Goal: Task Accomplishment & Management: Manage account settings

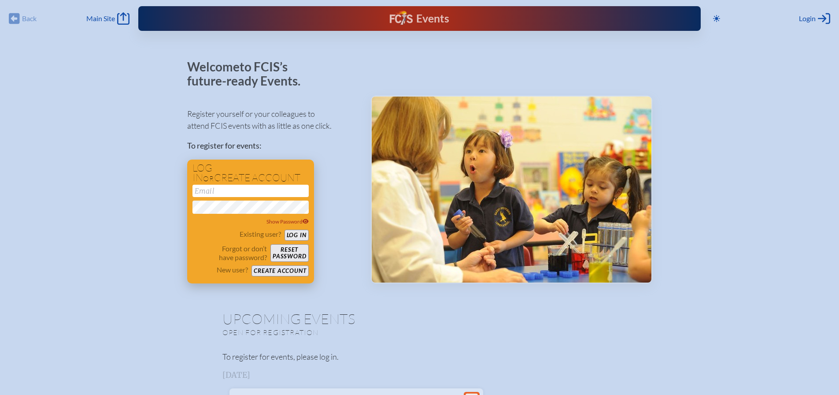
type input "[EMAIL_ADDRESS][DOMAIN_NAME]"
click at [298, 233] on button "Log in" at bounding box center [296, 234] width 24 height 11
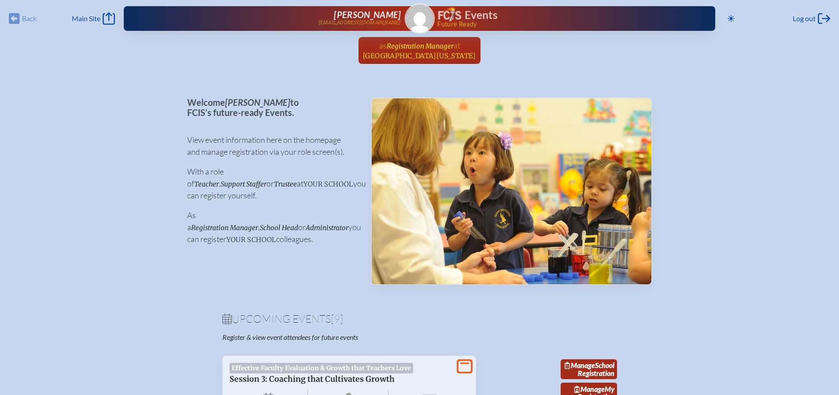
click at [415, 44] on span "Registration Manager" at bounding box center [420, 46] width 67 height 8
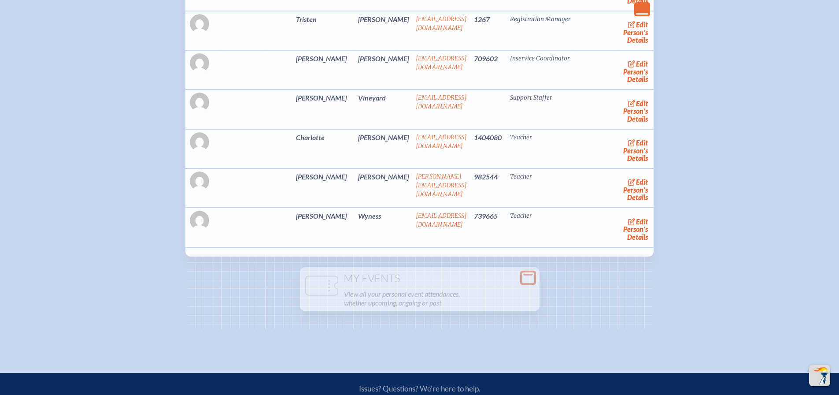
scroll to position [2172, 0]
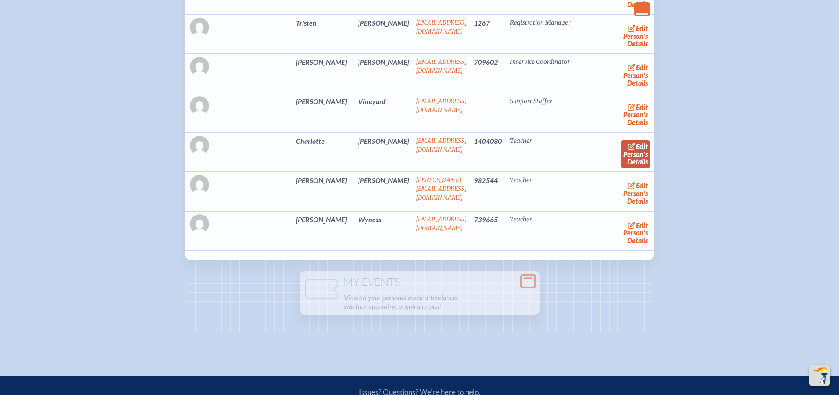
click at [629, 168] on link "edit Person’s Details" at bounding box center [636, 154] width 30 height 28
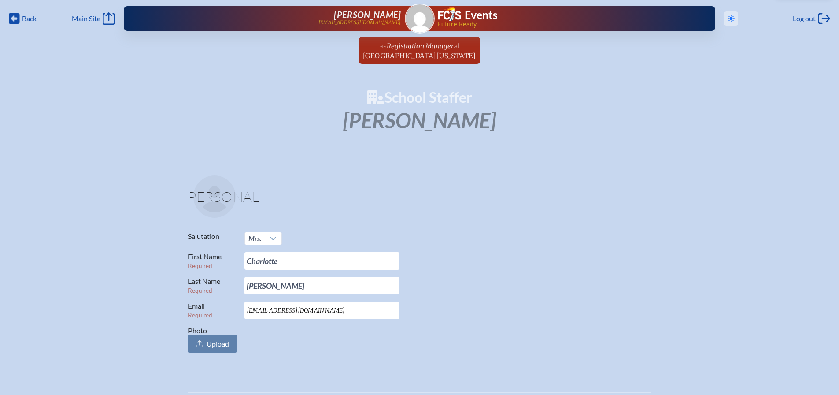
click at [731, 19] on icon at bounding box center [731, 18] width 7 height 7
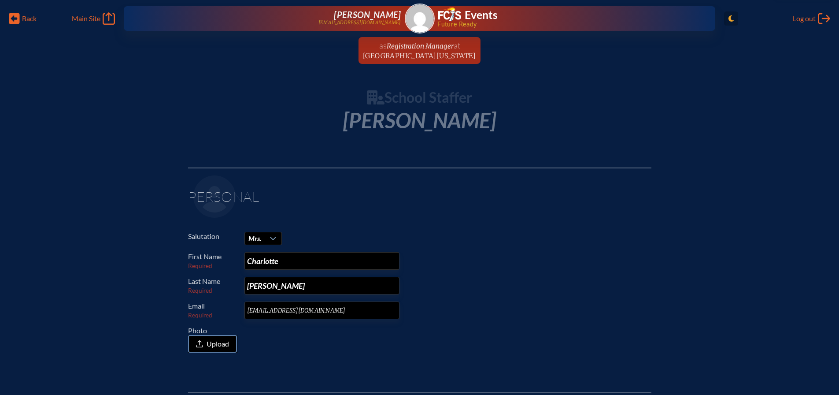
click at [731, 19] on icon "Toggle to Light Mode" at bounding box center [730, 18] width 5 height 7
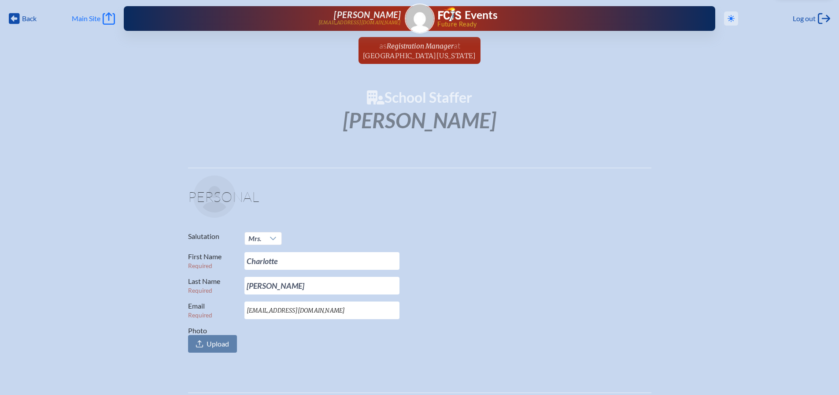
click at [101, 21] on link "Main Site Main Site" at bounding box center [93, 18] width 43 height 12
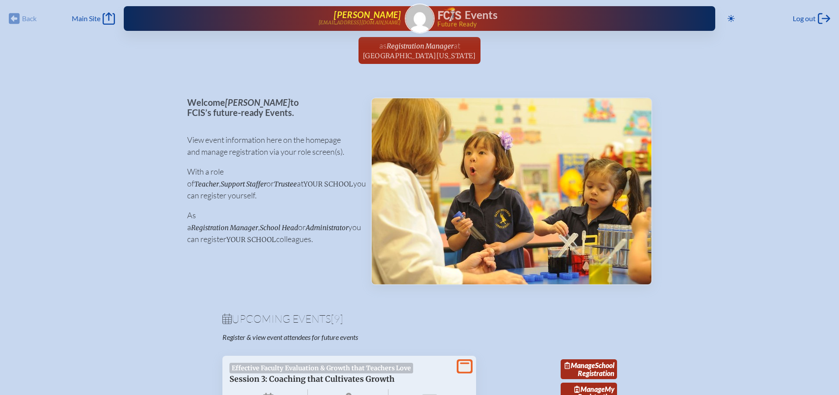
click at [372, 20] on p "[EMAIL_ADDRESS][DOMAIN_NAME]" at bounding box center [359, 23] width 83 height 6
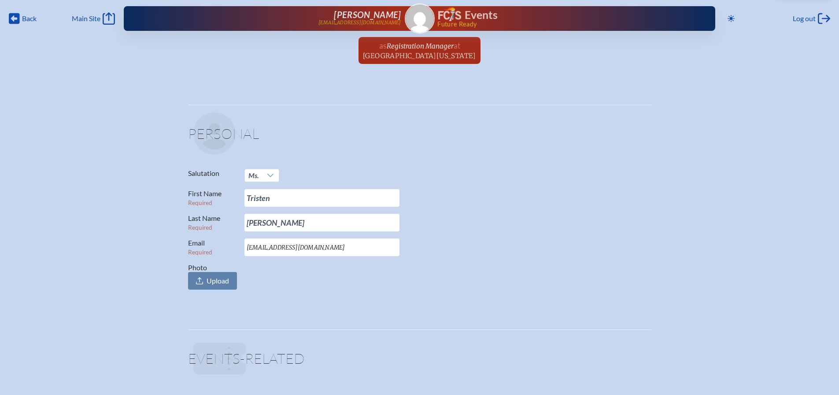
click at [472, 19] on h1 "Events" at bounding box center [481, 15] width 33 height 11
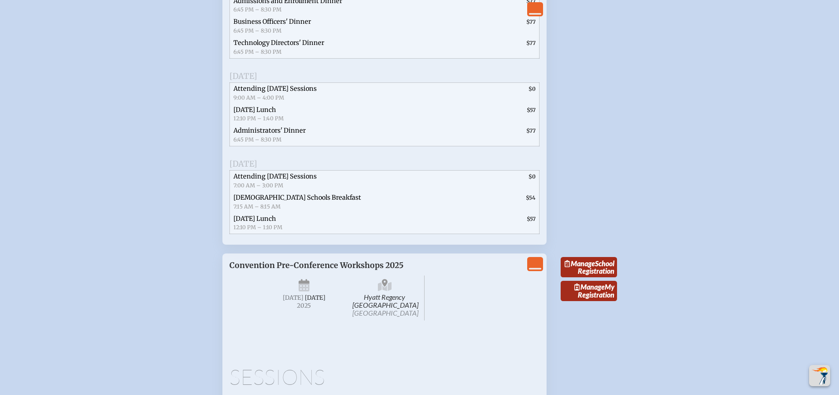
scroll to position [1566, 0]
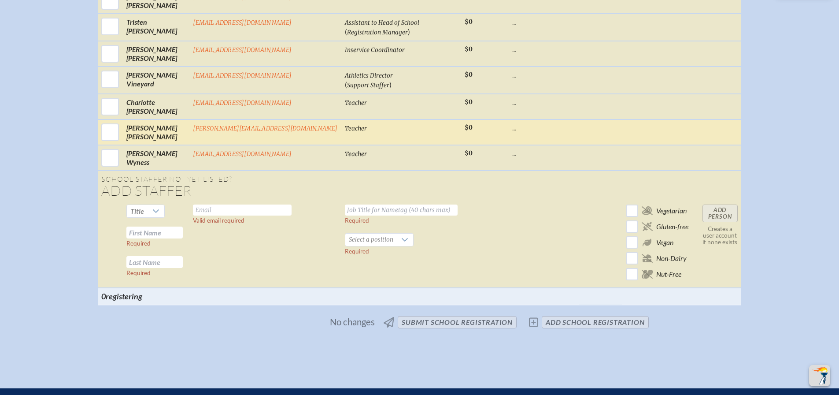
scroll to position [856, 0]
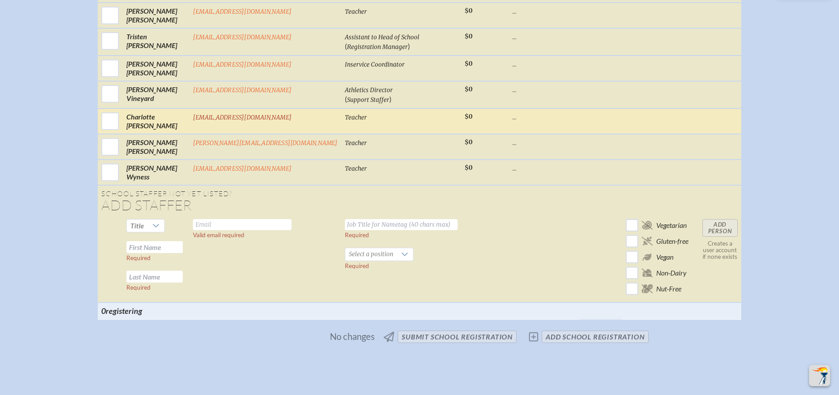
click at [262, 121] on link "[EMAIL_ADDRESS][DOMAIN_NAME]" at bounding box center [242, 117] width 99 height 7
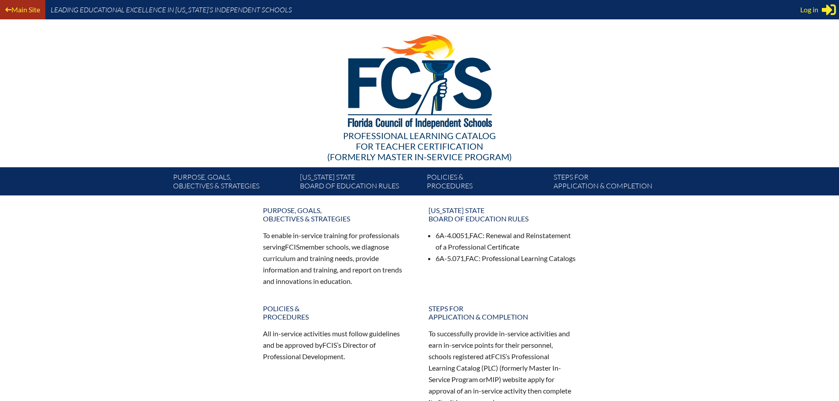
click at [20, 9] on link "Main Site" at bounding box center [23, 10] width 42 height 12
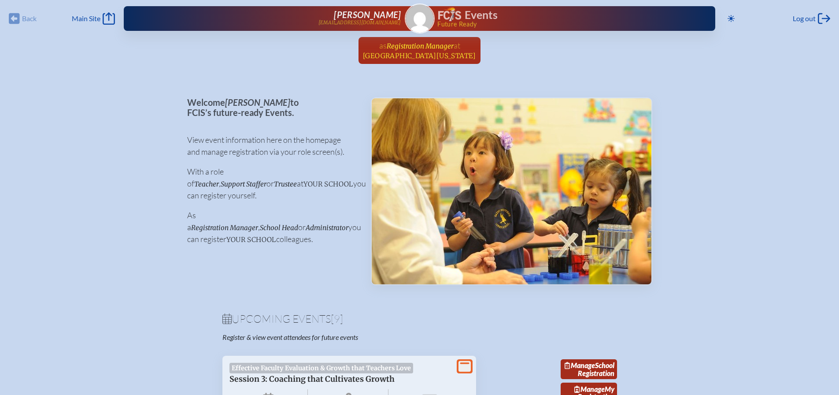
click at [409, 47] on span "Registration Manager" at bounding box center [420, 46] width 67 height 8
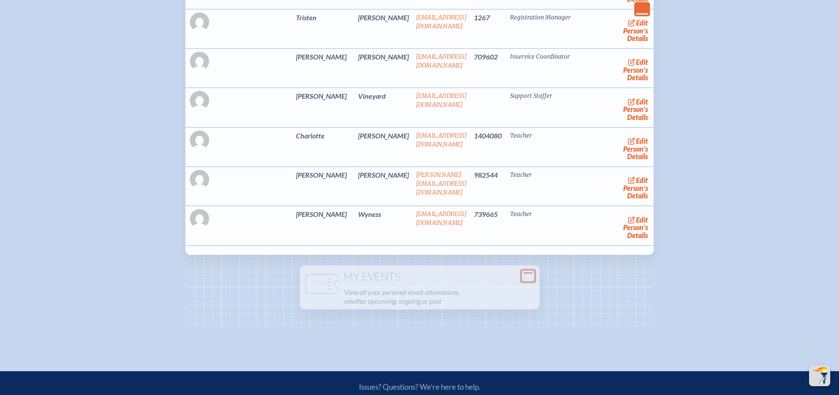
scroll to position [2183, 0]
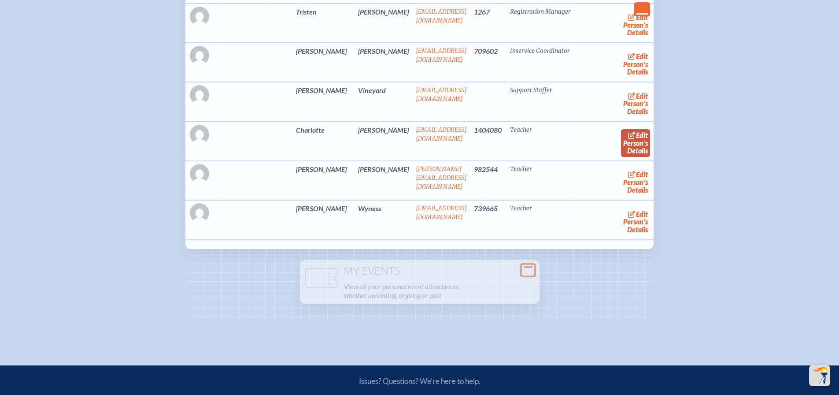
click at [632, 157] on link "edit Person’s Details" at bounding box center [636, 143] width 30 height 28
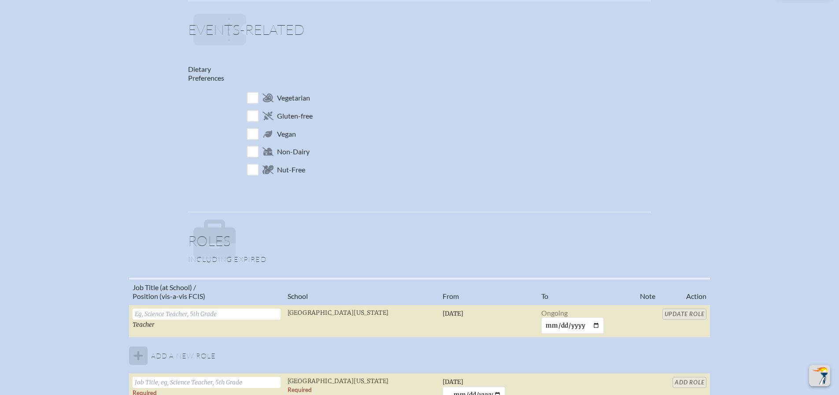
scroll to position [380, 0]
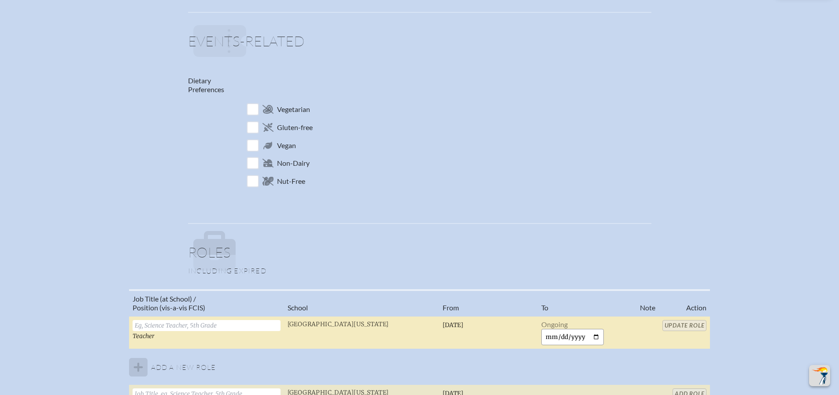
click at [554, 337] on input "date" at bounding box center [572, 337] width 63 height 16
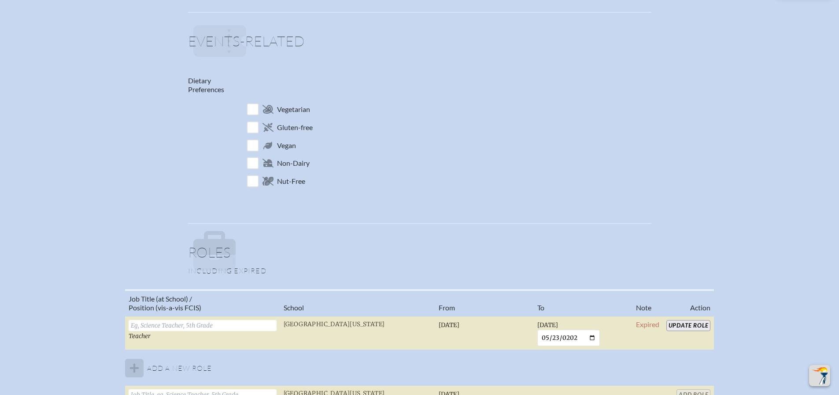
type input "2025-05-23"
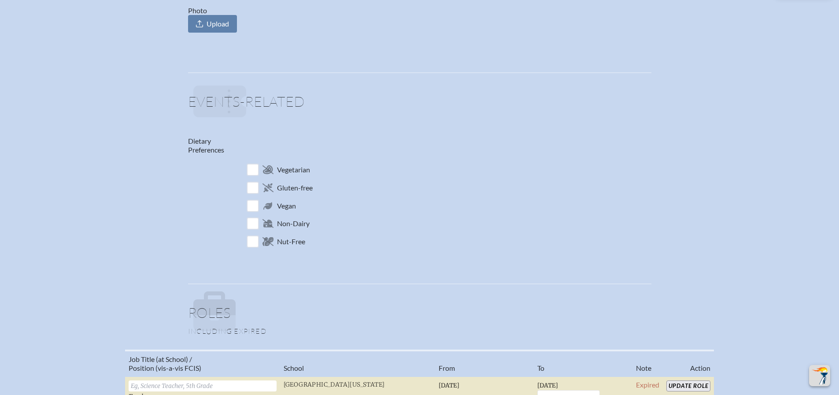
scroll to position [317, 0]
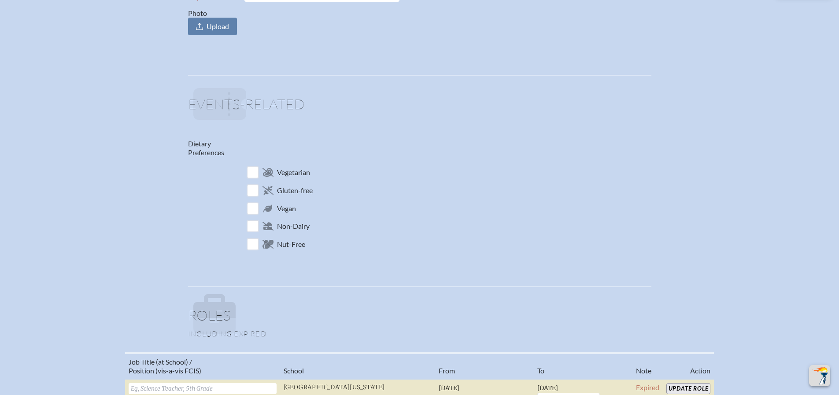
click at [751, 273] on div "School Staffer Mrs. Charlotte Whetstone Personal Salutation Mrs. First Name Req…" at bounding box center [419, 229] width 811 height 913
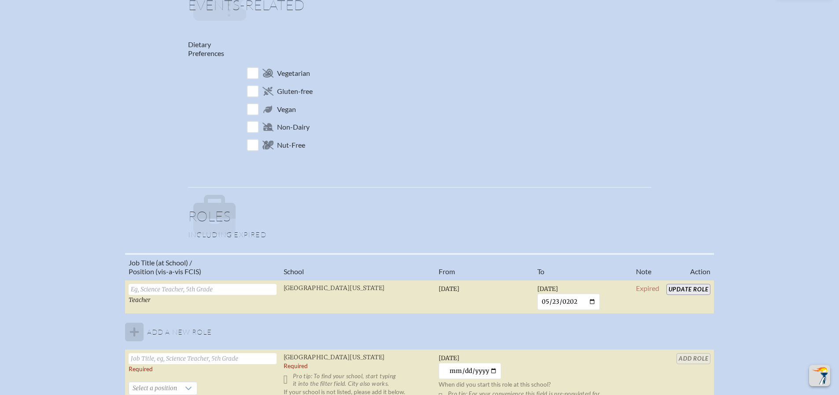
scroll to position [444, 0]
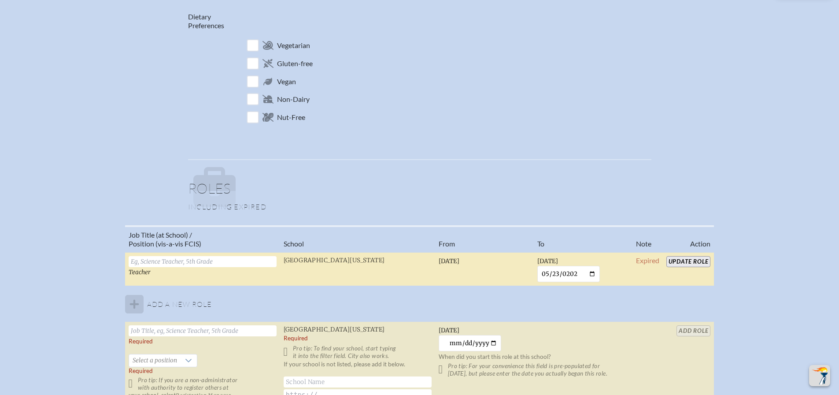
click at [687, 264] on input "Update Role" at bounding box center [688, 261] width 44 height 11
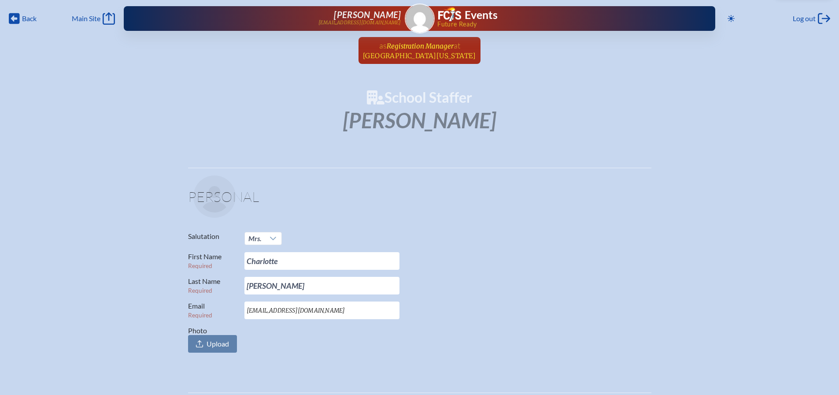
click at [415, 49] on span "Registration Manager" at bounding box center [420, 46] width 67 height 8
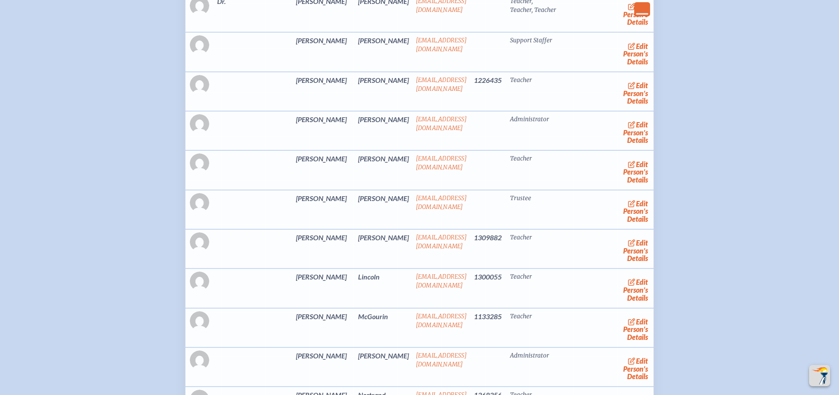
scroll to position [1585, 0]
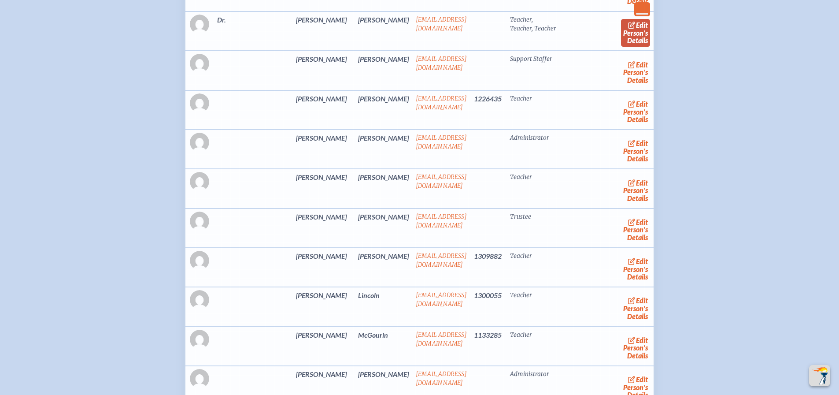
click at [621, 47] on link "edit Person’s Details" at bounding box center [636, 33] width 30 height 28
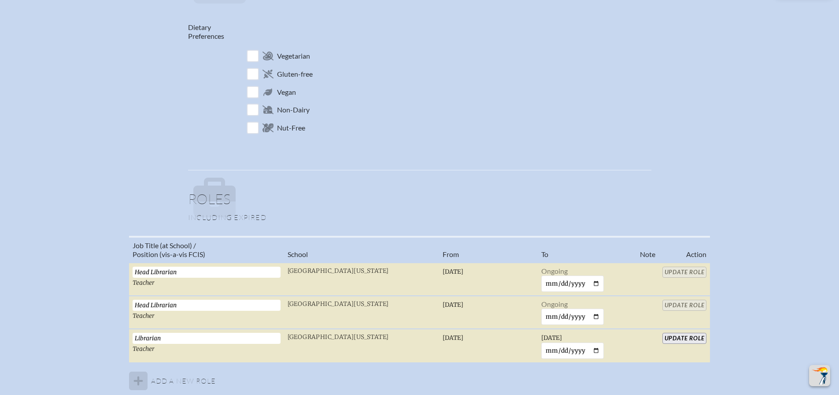
scroll to position [488, 0]
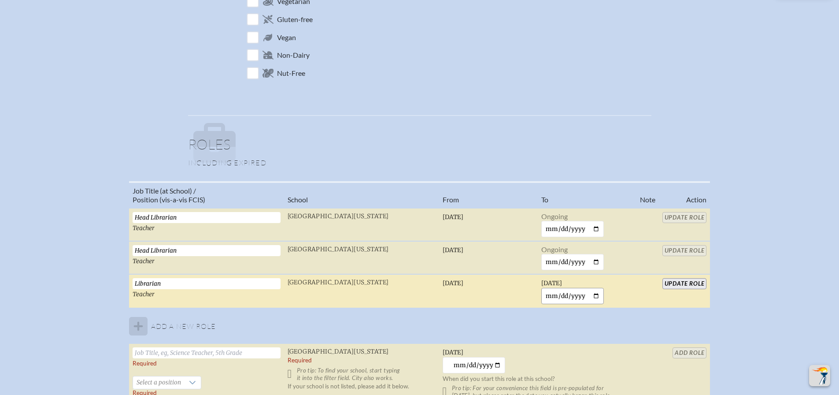
click at [586, 294] on input "2026-08-08" at bounding box center [572, 296] width 63 height 16
type input "2026-08-08"
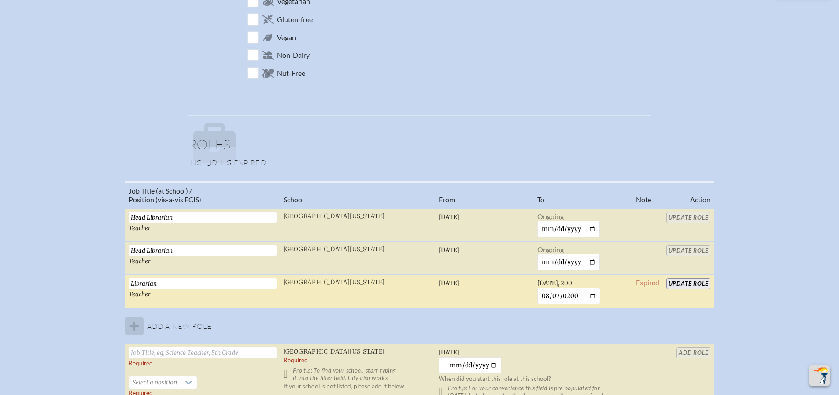
type input "2008-08-07"
click at [697, 281] on input "Update Role" at bounding box center [688, 283] width 44 height 11
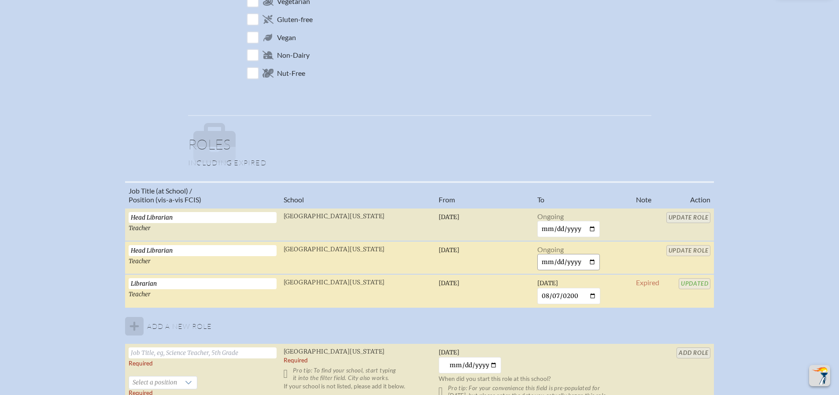
click at [549, 262] on input "date" at bounding box center [568, 262] width 63 height 16
type input "2005-08-07"
click at [546, 264] on input "2025-08-07" at bounding box center [568, 263] width 63 height 16
type input "2025-10-07"
click at [698, 251] on input "Update Role" at bounding box center [688, 250] width 44 height 11
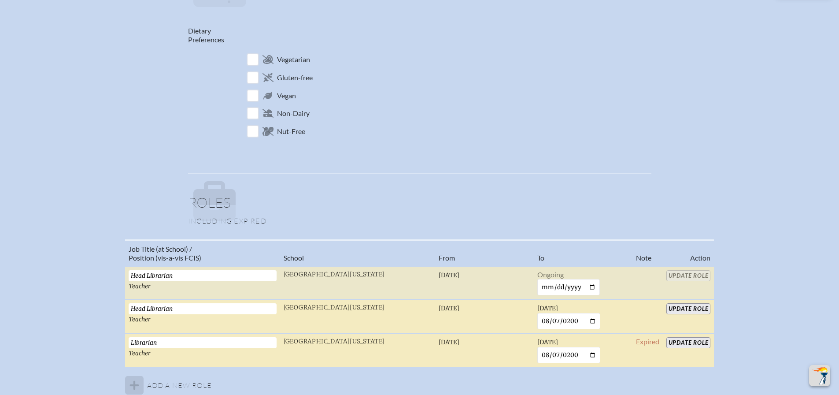
scroll to position [0, 0]
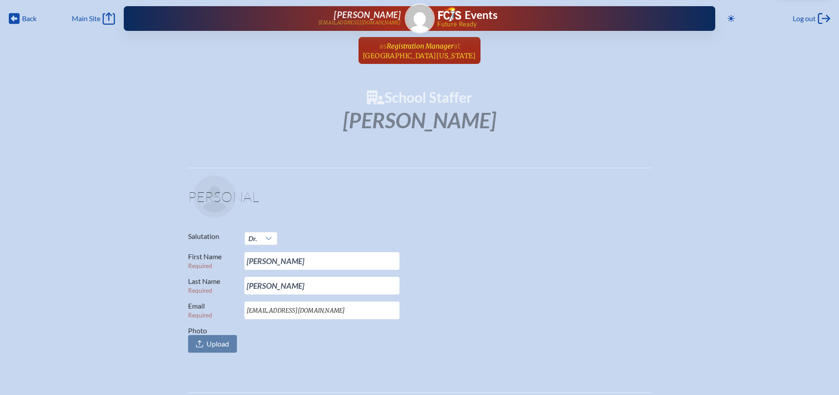
click at [447, 54] on span "[GEOGRAPHIC_DATA][US_STATE]" at bounding box center [419, 56] width 113 height 8
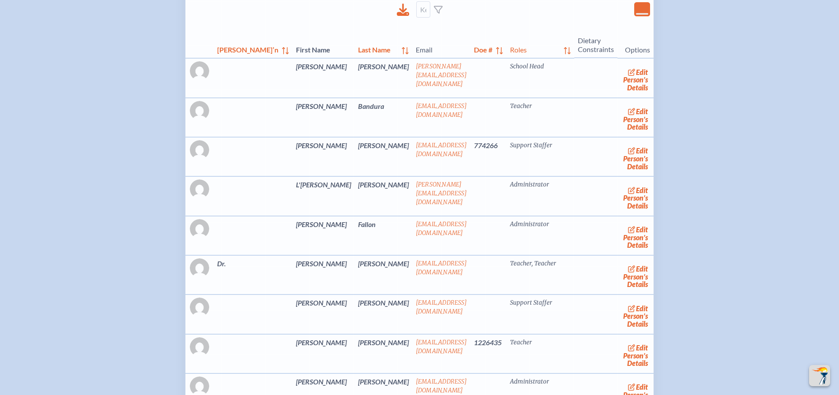
scroll to position [1342, 0]
click at [634, 133] on link "edit Person’s Details" at bounding box center [636, 119] width 30 height 28
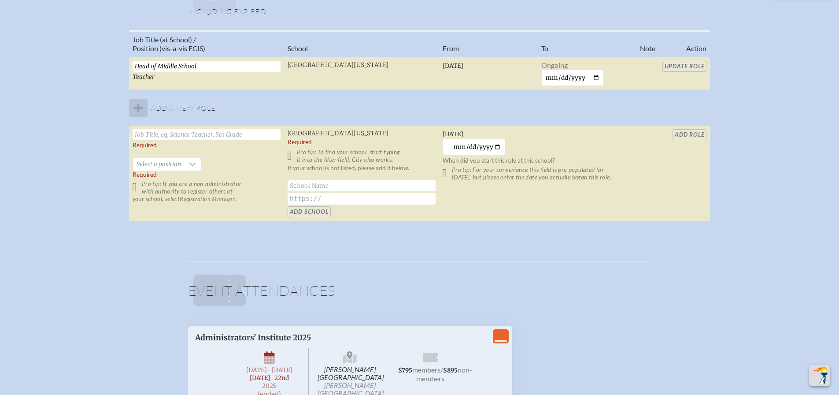
scroll to position [710, 0]
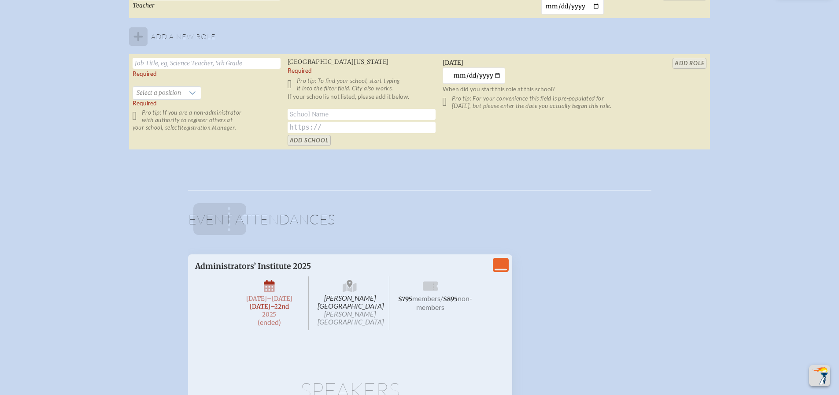
scroll to position [1342, 0]
